Goal: Transaction & Acquisition: Purchase product/service

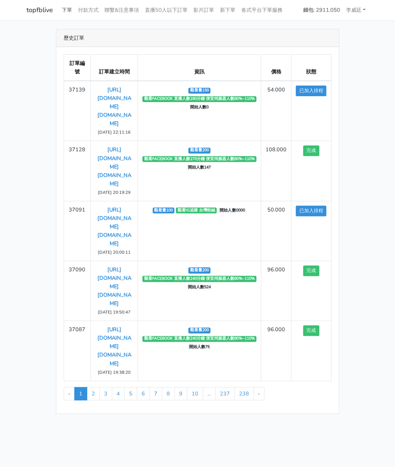
click at [68, 9] on link "下單" at bounding box center [67, 10] width 16 height 14
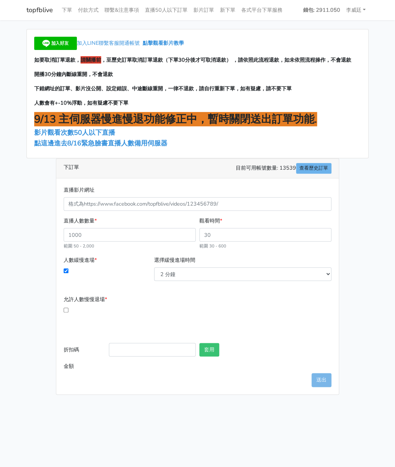
click at [89, 148] on span "點這邊進去8/16緊急臉書直播人數備用伺服器" at bounding box center [100, 143] width 133 height 9
click at [89, 146] on span "點這邊進去8/16緊急臉書直播人數備用伺服器" at bounding box center [100, 143] width 133 height 9
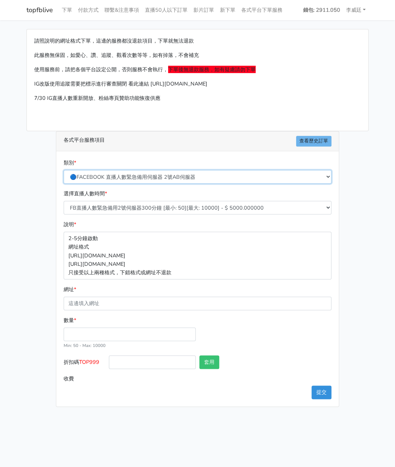
click at [141, 175] on select "🔵FACEBOOK 直播人數緊急備用伺服器 2號AB伺服器 🔵FACEBOOK 網軍專用貼文留言 安全保密 🔵FACEBOOK 直播人數緊急備用伺服器 J1 …" at bounding box center [198, 177] width 268 height 14
select select "3/26熱門平台服務台灣粉絲IG YT FB TIKTOK"
click at [64, 170] on select "🔵FACEBOOK 直播人數緊急備用伺服器 2號AB伺服器 🔵FACEBOOK 網軍專用貼文留言 安全保密 🔵FACEBOOK 直播人數緊急備用伺服器 J1 …" at bounding box center [198, 177] width 268 height 14
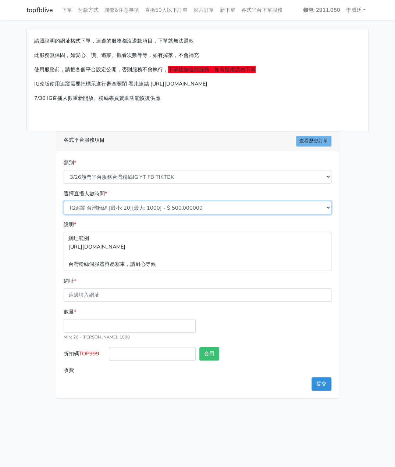
click at [111, 207] on select "IG追蹤 台灣粉絲 [最小: 20][最大: 1000] - $ 500.000000 IG愛心 台灣粉絲 [最小: 20][最大: 1000] - $ 35…" at bounding box center [198, 208] width 268 height 14
select select "669"
click at [64, 201] on select "IG追蹤 台灣粉絲 [最小: 20][最大: 1000] - $ 500.000000 IG愛心 台灣粉絲 [最小: 20][最大: 1000] - $ 35…" at bounding box center [198, 208] width 268 height 14
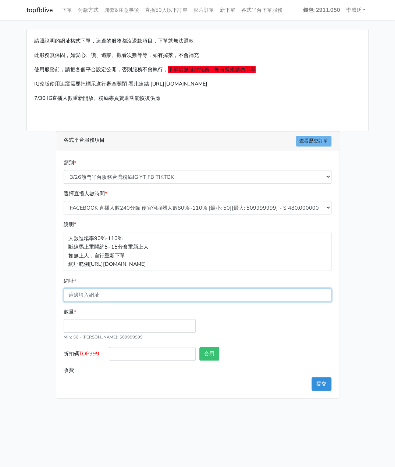
click at [100, 295] on input "網址 *" at bounding box center [198, 295] width 268 height 14
paste input "[URL][DOMAIN_NAME][DOMAIN_NAME]"
type input "[URL][DOMAIN_NAME][DOMAIN_NAME]"
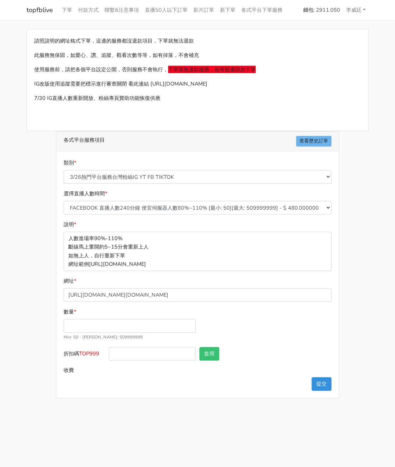
click at [90, 317] on div "數量 * Min: 50 - [PERSON_NAME]: 509999999" at bounding box center [130, 324] width 136 height 33
click at [86, 326] on input "數量 *" at bounding box center [130, 326] width 132 height 14
type input "200"
type input "96.000"
drag, startPoint x: 103, startPoint y: 357, endPoint x: 82, endPoint y: 356, distance: 21.4
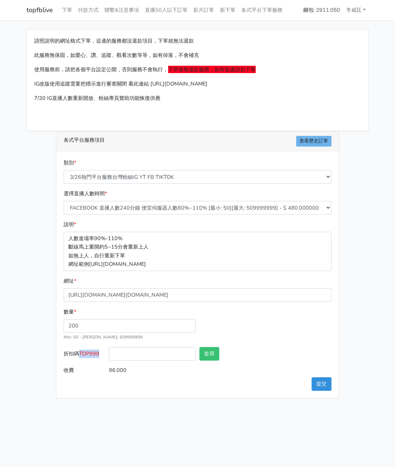
click at [82, 356] on label "折扣碼 TOP999" at bounding box center [84, 355] width 45 height 17
copy span "TOP999"
click at [163, 352] on input "折扣碼 TOP999" at bounding box center [152, 354] width 87 height 14
paste input "TOP999"
type input "TOP999"
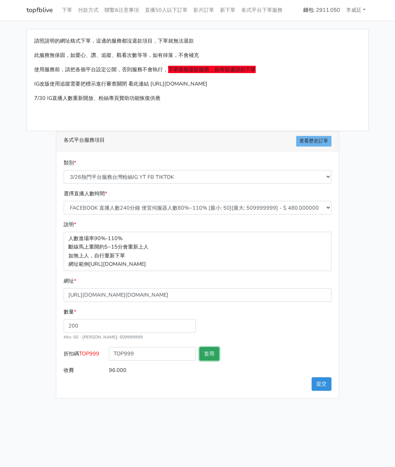
click at [212, 354] on button "套用" at bounding box center [209, 354] width 20 height 14
type input "套用失敗"
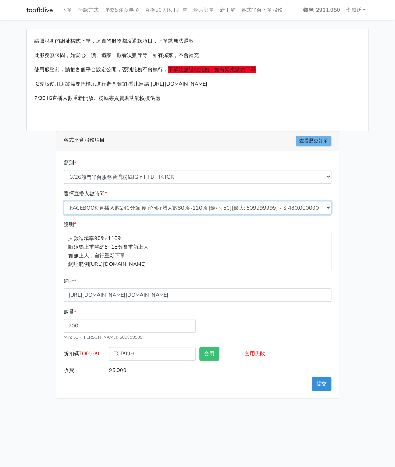
click at [151, 208] on select "IG追蹤 台灣粉絲 [最小: 20][最大: 1000] - $ 500.000000 IG愛心 台灣粉絲 [最小: 20][最大: 1000] - $ 35…" at bounding box center [198, 208] width 268 height 14
select select "665"
click at [64, 201] on select "IG追蹤 台灣粉絲 [最小: 20][最大: 1000] - $ 500.000000 IG愛心 台灣粉絲 [最小: 20][最大: 1000] - $ 35…" at bounding box center [198, 208] width 268 height 14
type input "48.000"
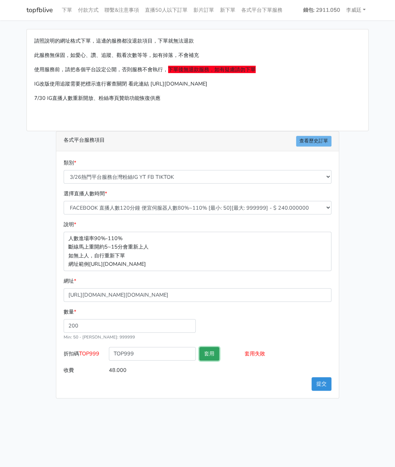
click at [206, 356] on button "套用" at bounding box center [209, 354] width 20 height 14
click at [323, 384] on button "提交" at bounding box center [321, 384] width 20 height 14
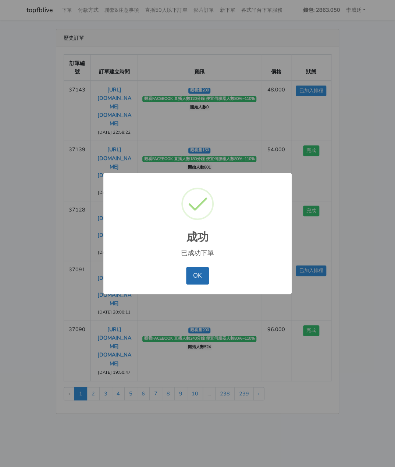
click at [197, 273] on button "OK" at bounding box center [197, 276] width 22 height 18
